Goal: Task Accomplishment & Management: Use online tool/utility

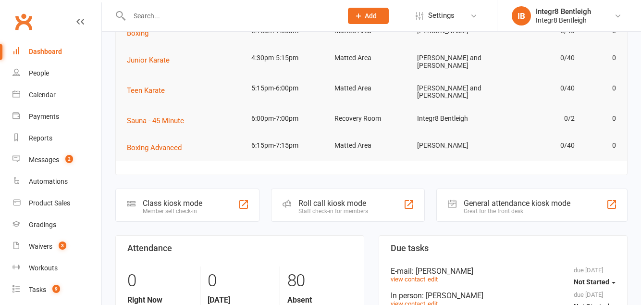
click at [223, 201] on div "Class kiosk mode Member self check-in" at bounding box center [187, 204] width 144 height 33
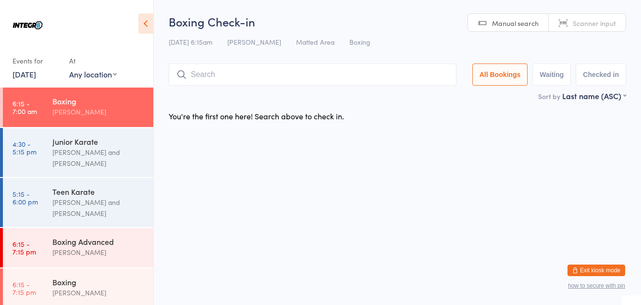
click at [223, 64] on input "search" at bounding box center [313, 74] width 288 height 22
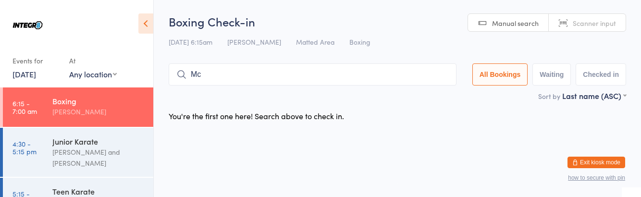
type input "M"
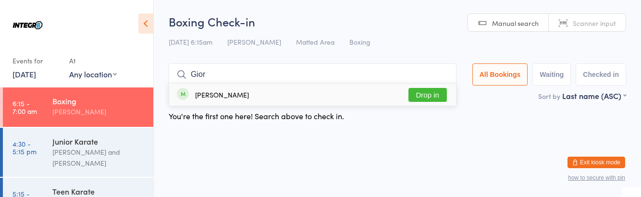
type input "Gior"
click at [428, 96] on button "Drop in" at bounding box center [428, 95] width 38 height 14
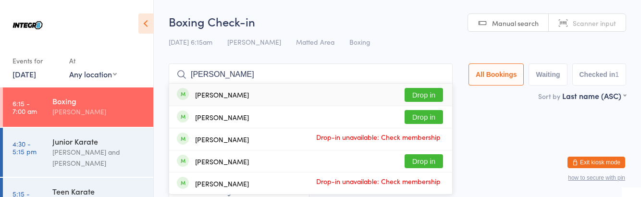
type input "Pete"
click at [429, 160] on button "Drop in" at bounding box center [424, 161] width 38 height 14
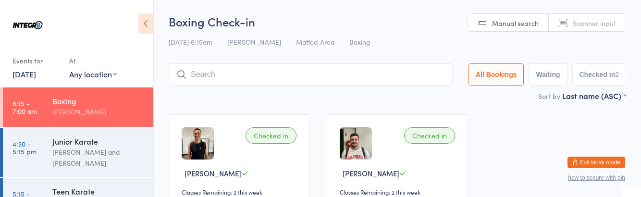
type input "L"
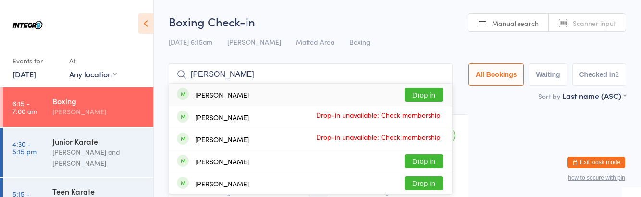
type input "Perry"
click at [428, 97] on button "Drop in" at bounding box center [424, 95] width 38 height 14
